Goal: Check status: Check status

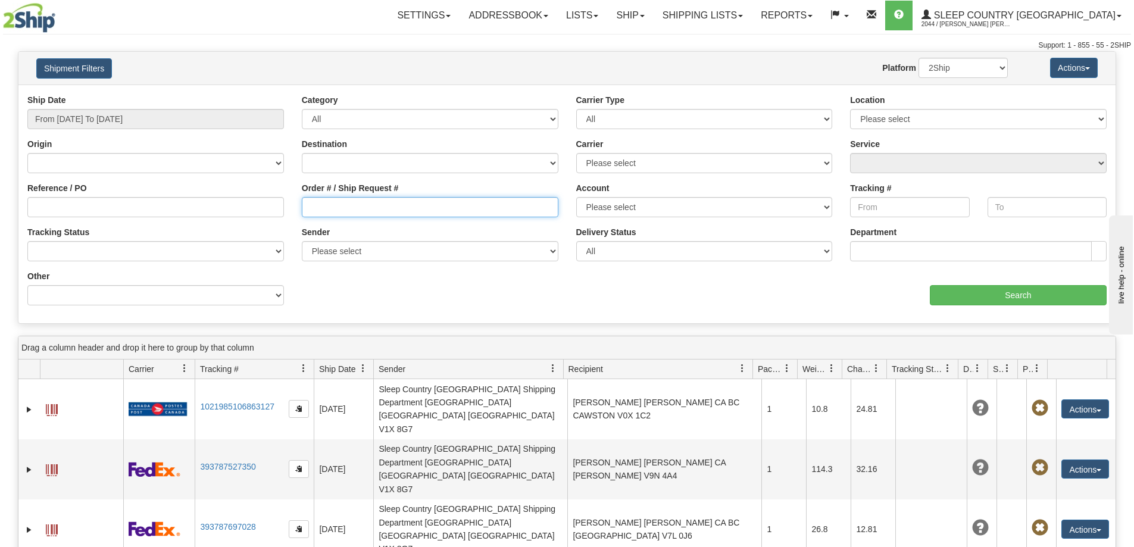
click at [411, 212] on input "Order # / Ship Request #" at bounding box center [430, 207] width 257 height 20
paste input "9000I116534"
type input "9000I116534"
click at [212, 138] on div "Origin [GEOGRAPHIC_DATA] [GEOGRAPHIC_DATA] [GEOGRAPHIC_DATA] [US_STATE] [GEOGRA…" at bounding box center [155, 155] width 257 height 35
click at [181, 123] on input "From [DATE] To [DATE]" at bounding box center [155, 119] width 257 height 20
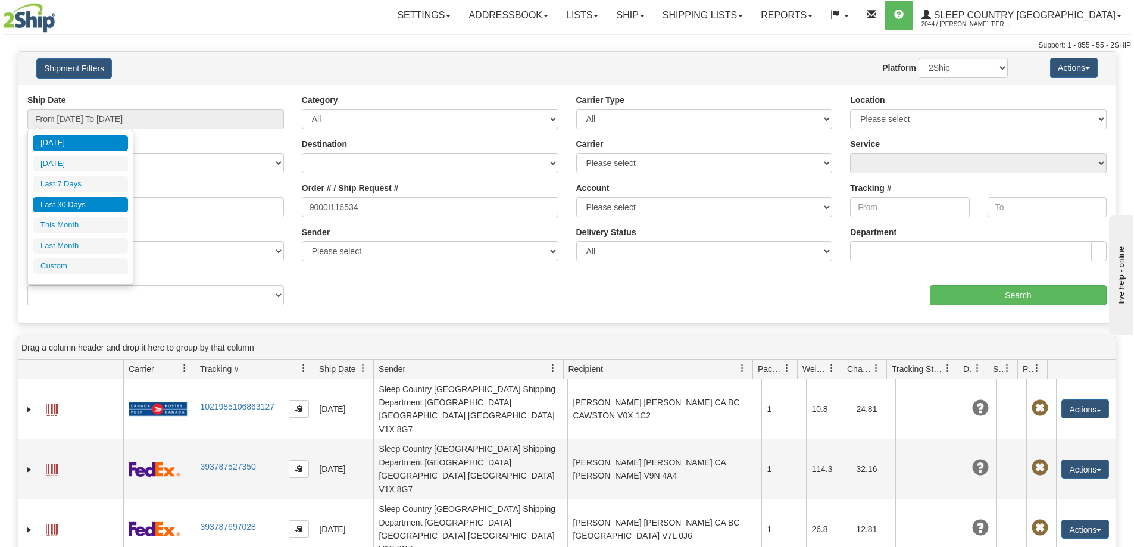
drag, startPoint x: 74, startPoint y: 206, endPoint x: 196, endPoint y: 192, distance: 123.4
click at [74, 206] on li "Last 30 Days" at bounding box center [80, 205] width 95 height 16
type input "From [DATE] To [DATE]"
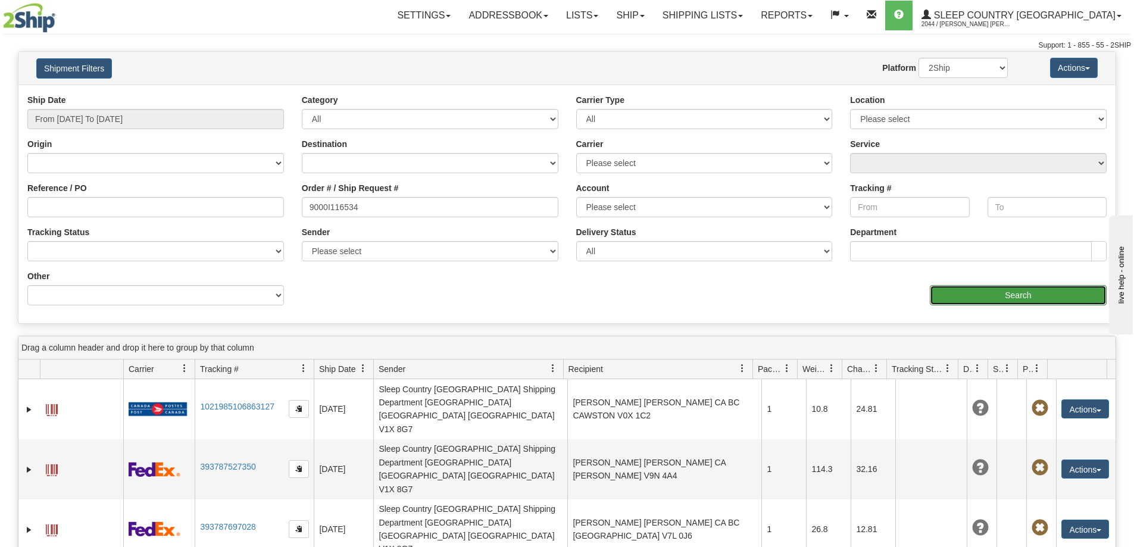
click at [970, 286] on input "Search" at bounding box center [1018, 295] width 177 height 20
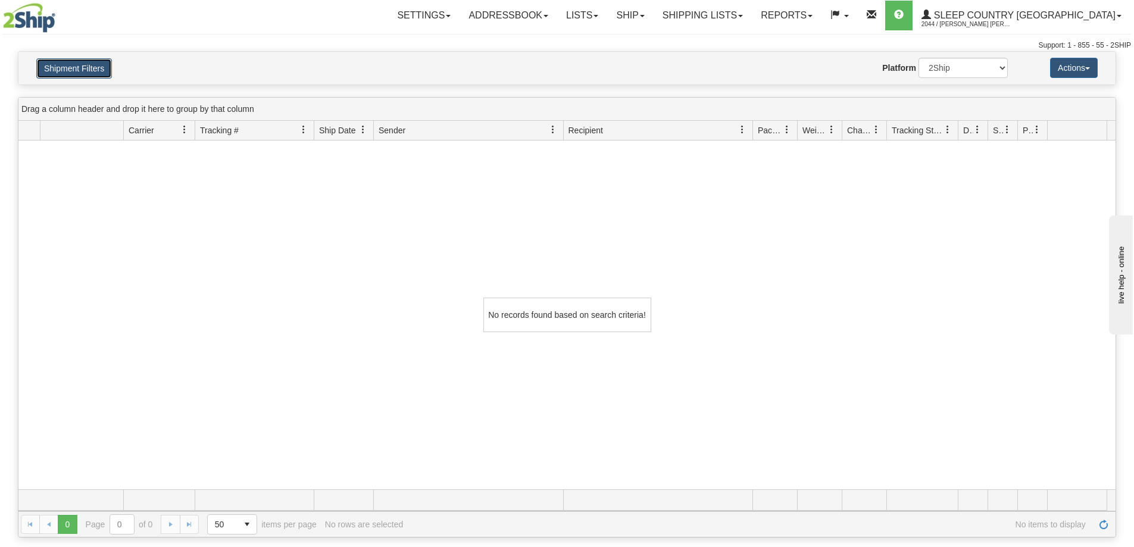
click at [94, 71] on button "Shipment Filters" at bounding box center [74, 68] width 76 height 20
